Goal: Task Accomplishment & Management: Complete application form

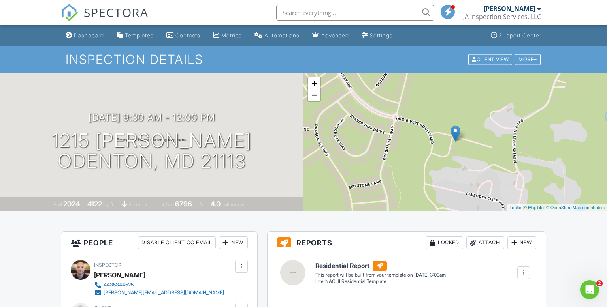
click at [95, 34] on div "Dashboard" at bounding box center [89, 35] width 30 height 7
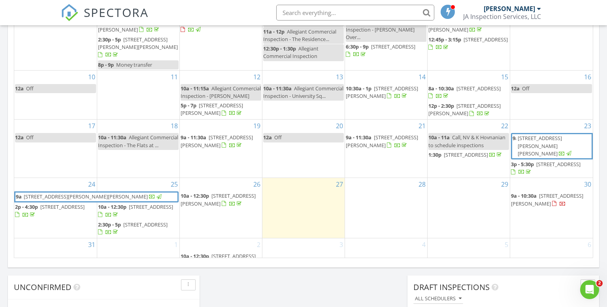
scroll to position [332, 0]
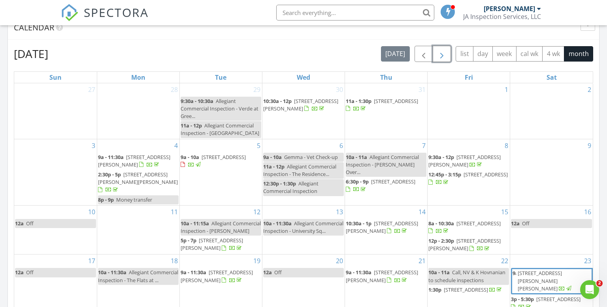
click at [444, 54] on span "button" at bounding box center [441, 53] width 9 height 9
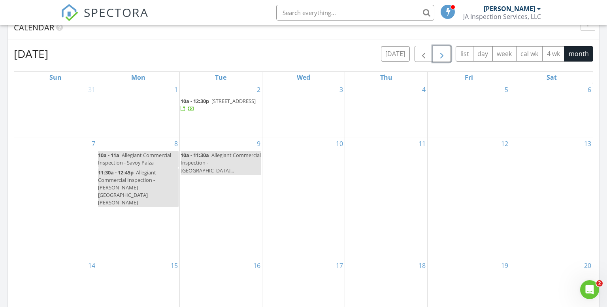
click at [313, 170] on div "10" at bounding box center [303, 198] width 82 height 122
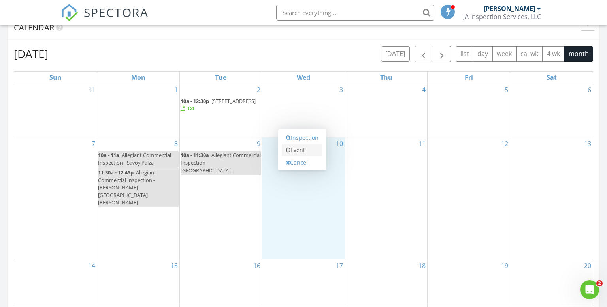
click at [308, 150] on link "Event" at bounding box center [302, 150] width 41 height 13
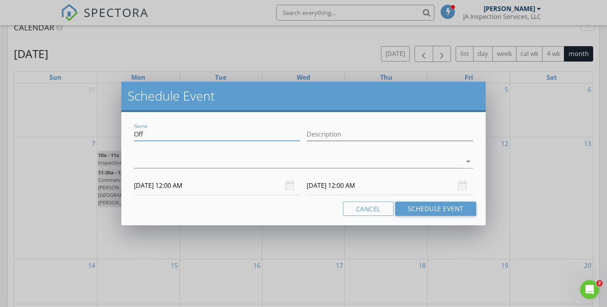
click at [199, 137] on input "Off" at bounding box center [217, 134] width 166 height 13
type input "O"
type input "Allegiant Commercial Inspection - [PERSON_NAME] at [GEOGRAPHIC_DATA]"
click at [330, 131] on input "Description" at bounding box center [389, 134] width 166 height 13
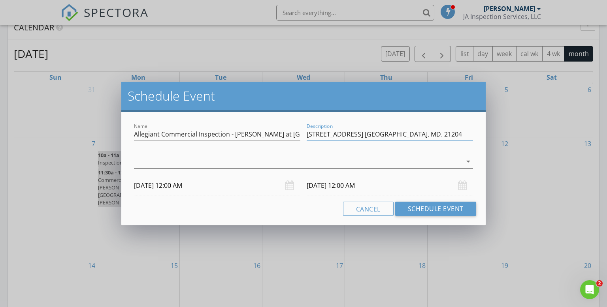
type input "[STREET_ADDRESS] [GEOGRAPHIC_DATA], MD. 21204"
click at [248, 162] on div at bounding box center [298, 161] width 328 height 13
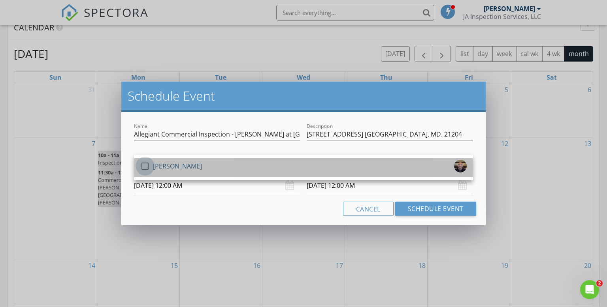
click at [144, 165] on div at bounding box center [144, 166] width 13 height 13
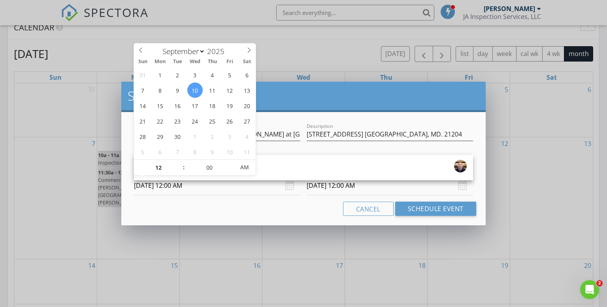
click at [163, 189] on input "[DATE] 12:00 AM" at bounding box center [217, 185] width 166 height 19
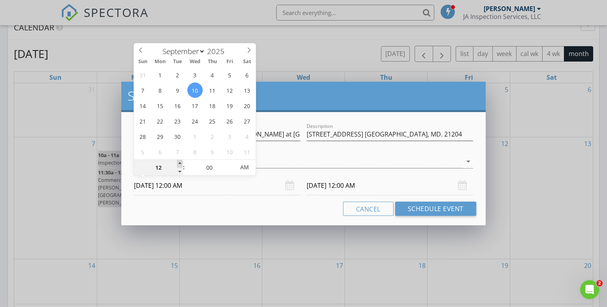
type input "01"
type input "[DATE] 1:00 AM"
click at [180, 161] on span at bounding box center [180, 164] width 6 height 8
type input "02"
type input "[DATE] 2:00 AM"
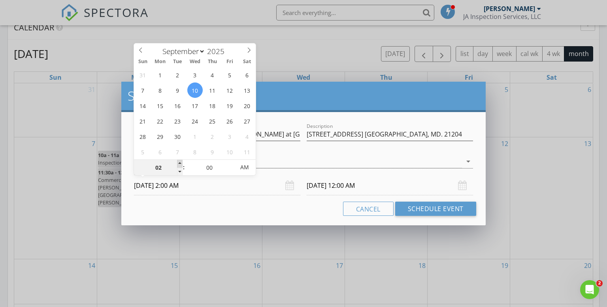
click at [180, 161] on span at bounding box center [180, 164] width 6 height 8
type input "03"
type input "[DATE] 3:00 AM"
click at [180, 161] on span at bounding box center [180, 164] width 6 height 8
type input "04"
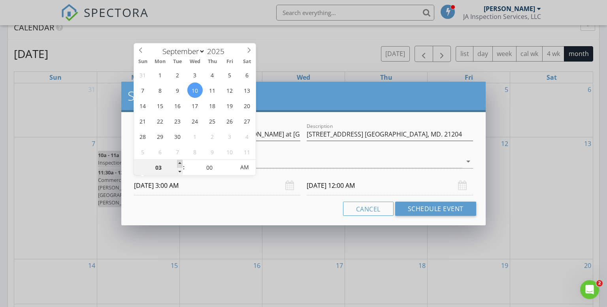
type input "[DATE] 4:00 AM"
click at [180, 161] on span at bounding box center [180, 164] width 6 height 8
type input "05"
type input "[DATE] 5:00 AM"
click at [180, 161] on span at bounding box center [180, 164] width 6 height 8
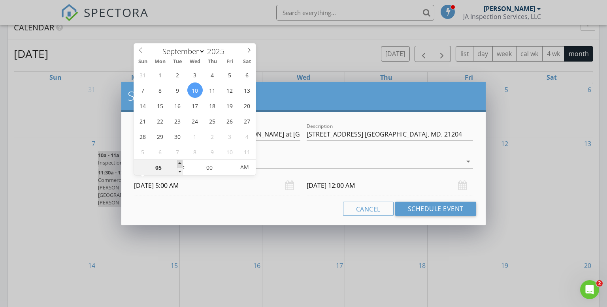
type input "06"
type input "[DATE] 6:00 AM"
click at [180, 161] on span at bounding box center [180, 164] width 6 height 8
type input "07"
type input "[DATE] 7:00 AM"
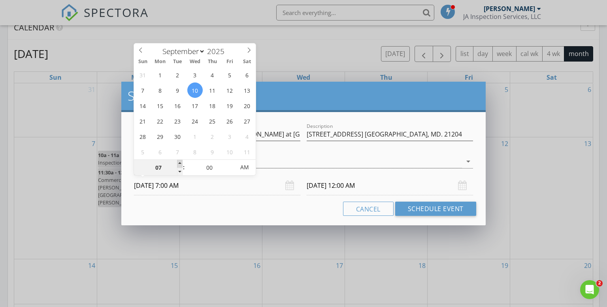
click at [180, 161] on span at bounding box center [180, 164] width 6 height 8
type input "08"
type input "[DATE] 8:00 AM"
click at [180, 161] on span at bounding box center [180, 164] width 6 height 8
type input "09"
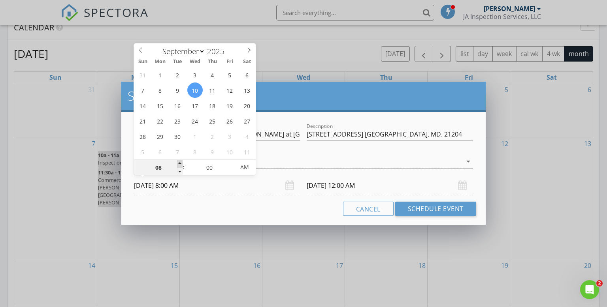
type input "[DATE] 9:00 AM"
click at [180, 161] on span at bounding box center [180, 164] width 6 height 8
type input "09"
type input "[DATE] 9:00 AM"
type input "10"
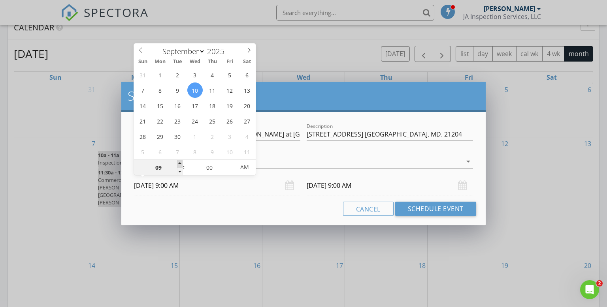
type input "[DATE] 10:00 AM"
click at [180, 161] on span at bounding box center [180, 164] width 6 height 8
type input "10"
click at [319, 182] on input "[DATE] 10:00 AM" at bounding box center [389, 185] width 166 height 19
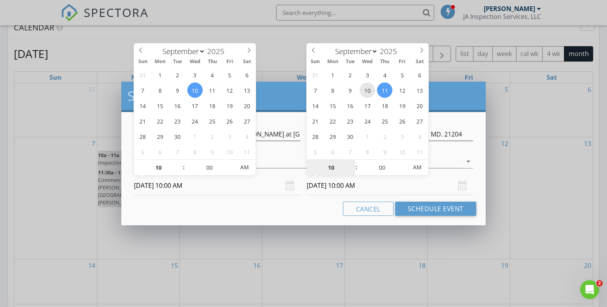
type input "[DATE] 10:00 AM"
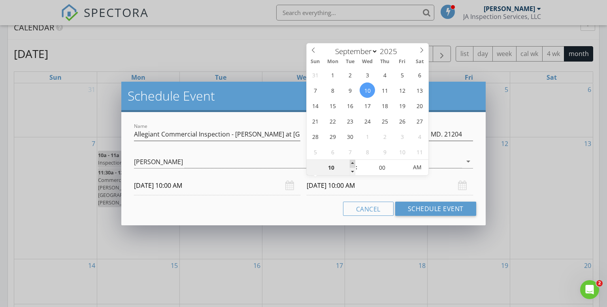
type input "11"
type input "[DATE] 11:00 AM"
click at [351, 161] on span at bounding box center [352, 164] width 6 height 8
type input "05"
type input "[DATE] 11:05 AM"
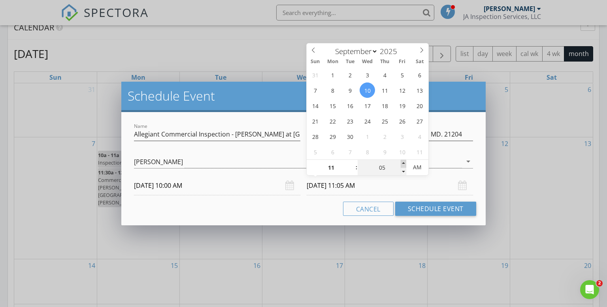
click at [404, 163] on span at bounding box center [403, 164] width 6 height 8
type input "10"
type input "[DATE] 11:10 AM"
click at [404, 163] on span at bounding box center [403, 164] width 6 height 8
type input "15"
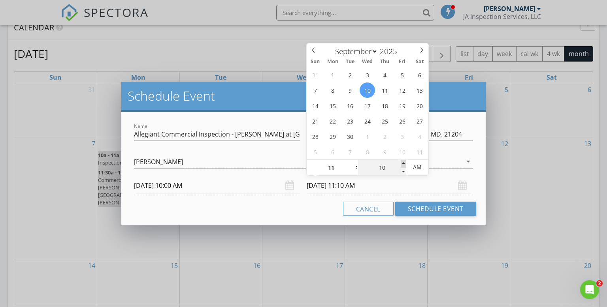
type input "[DATE] 11:15 AM"
click at [404, 163] on span at bounding box center [403, 164] width 6 height 8
type input "20"
type input "[DATE] 11:20 AM"
click at [404, 163] on span at bounding box center [403, 164] width 6 height 8
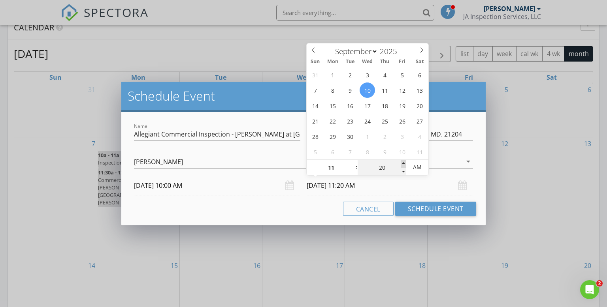
type input "25"
type input "[DATE] 11:25 AM"
click at [404, 163] on span at bounding box center [403, 164] width 6 height 8
type input "30"
type input "[DATE] 11:30 AM"
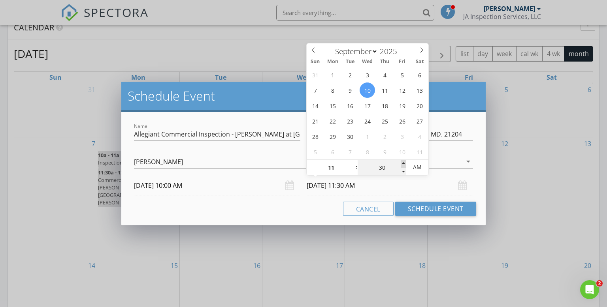
click at [404, 163] on span at bounding box center [403, 164] width 6 height 8
click at [416, 209] on button "Schedule Event" at bounding box center [435, 209] width 81 height 14
